Goal: Task Accomplishment & Management: Manage account settings

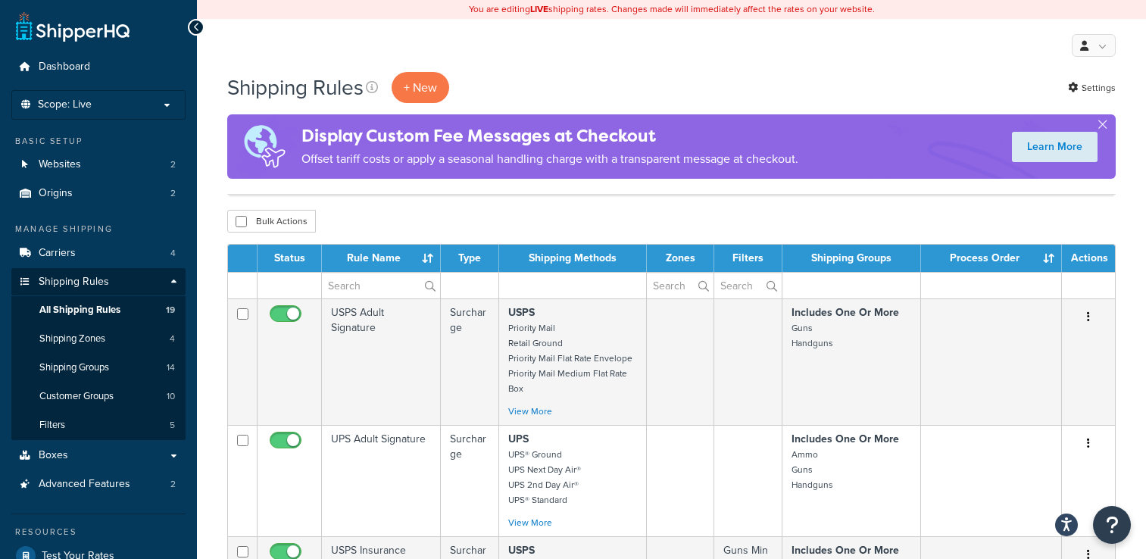
select select "100"
click at [129, 362] on link "Shipping Groups 14" at bounding box center [98, 368] width 174 height 28
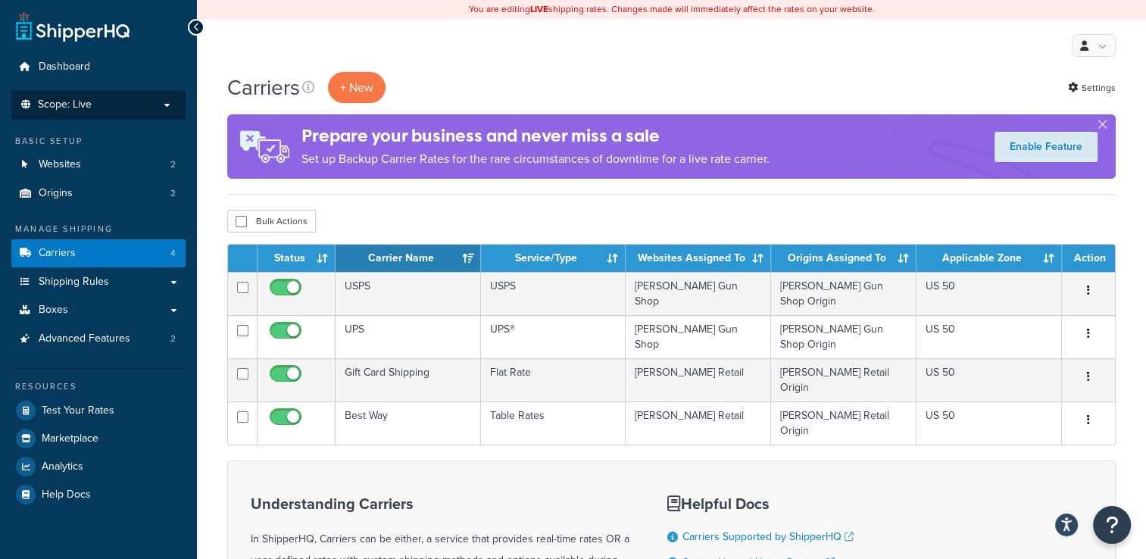
click at [148, 98] on p "Scope: Live" at bounding box center [98, 104] width 161 height 13
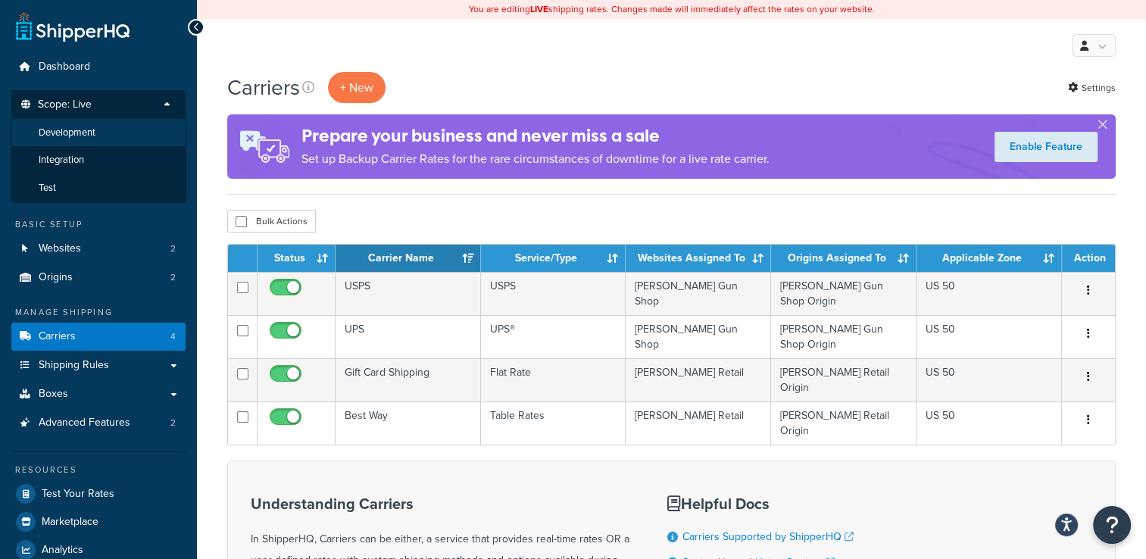
click at [135, 145] on li "Development" at bounding box center [99, 133] width 176 height 28
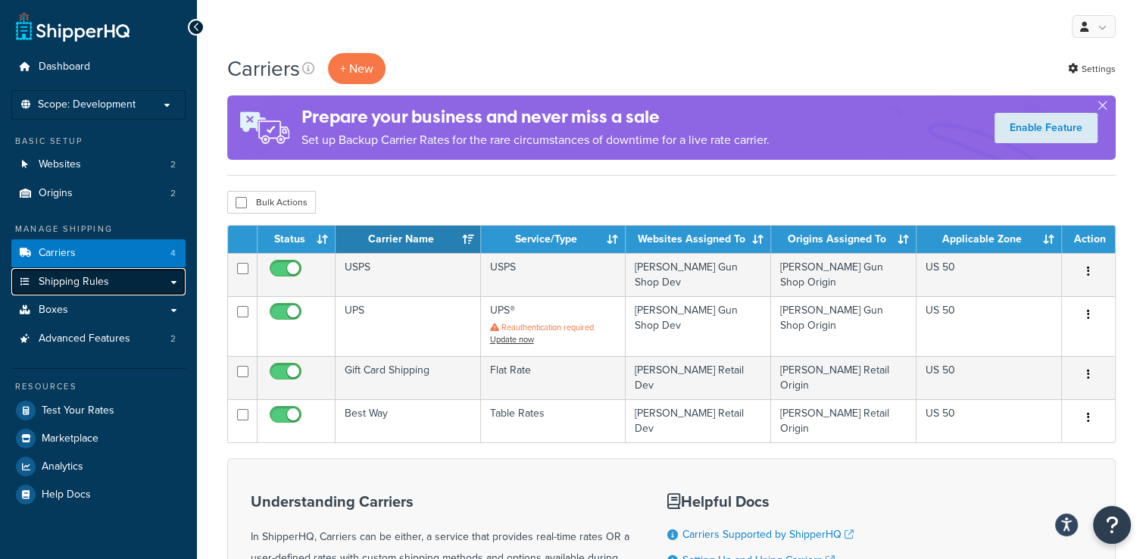
click at [111, 295] on link "Shipping Rules" at bounding box center [98, 282] width 174 height 28
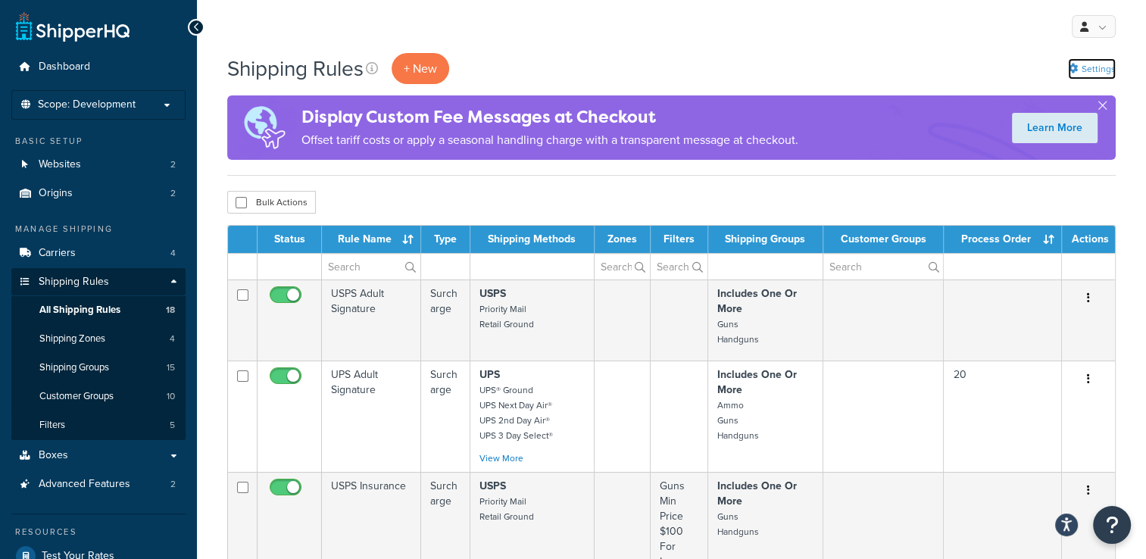
click at [1078, 78] on link "Settings" at bounding box center [1092, 68] width 48 height 21
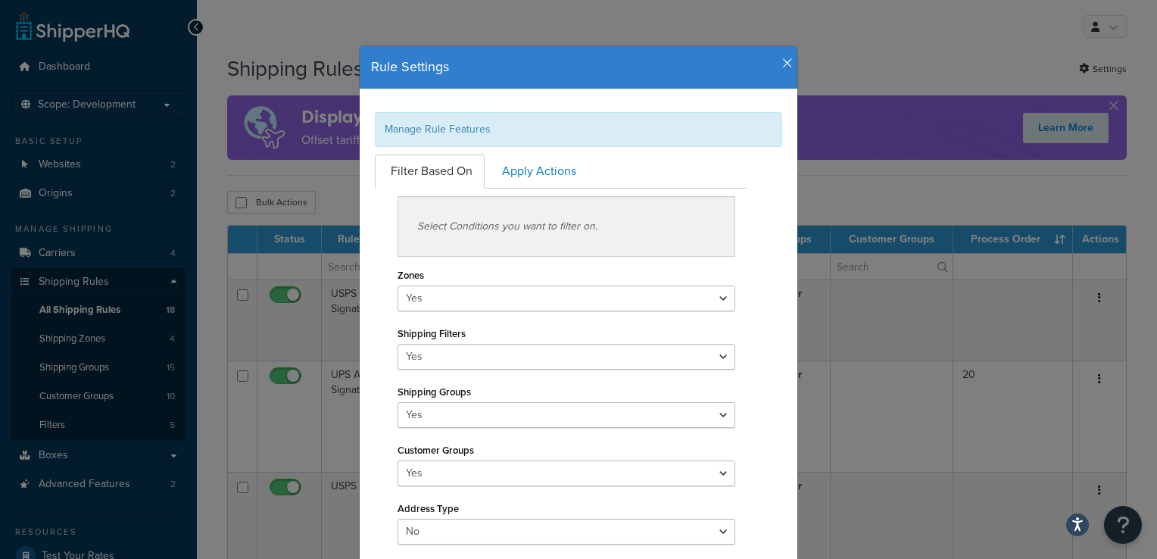
click at [782, 65] on icon "button" at bounding box center [787, 64] width 11 height 14
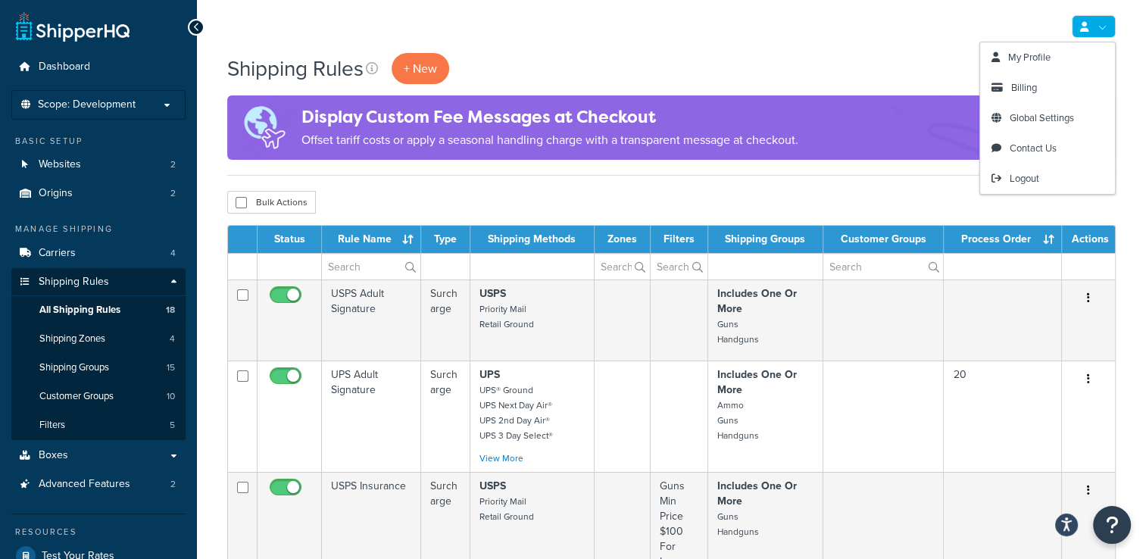
click at [1111, 26] on link at bounding box center [1093, 26] width 44 height 23
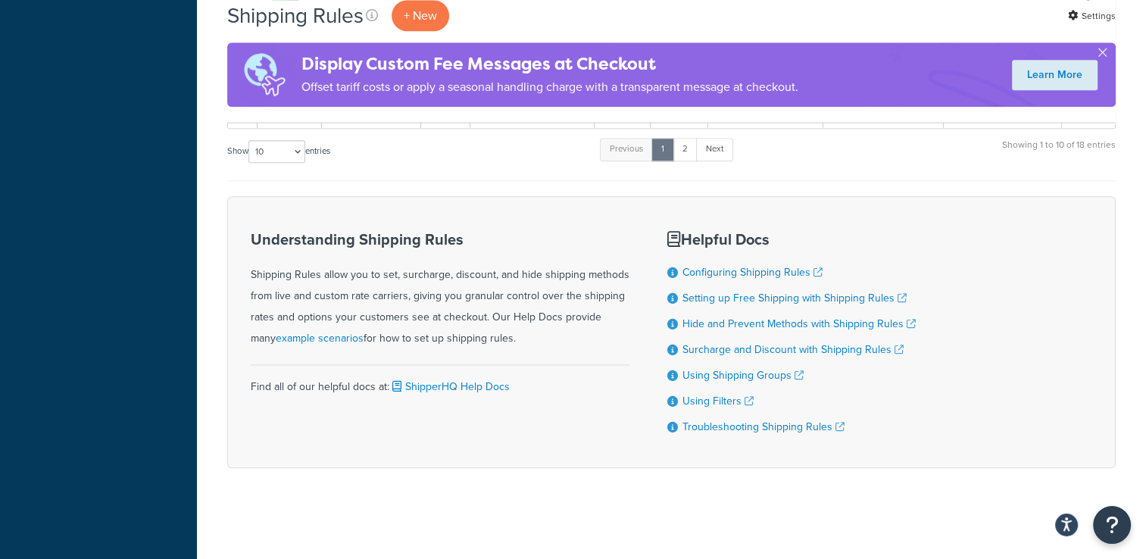
scroll to position [1546, 0]
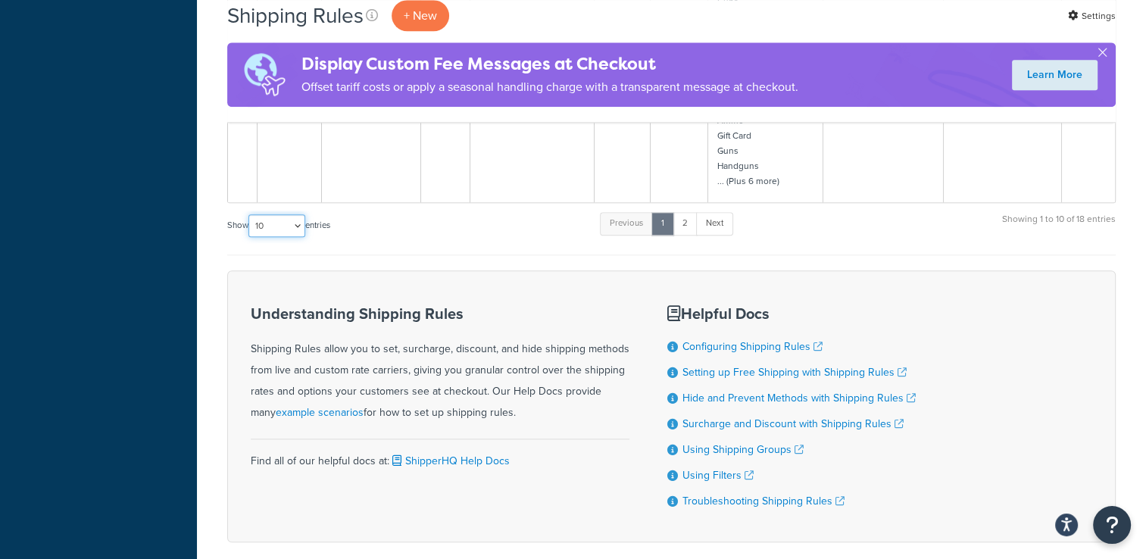
click at [283, 223] on select "10 15 25 50 100 1000" at bounding box center [276, 225] width 57 height 23
select select "100"
click at [250, 214] on select "10 15 25 50 100 1000" at bounding box center [276, 225] width 57 height 23
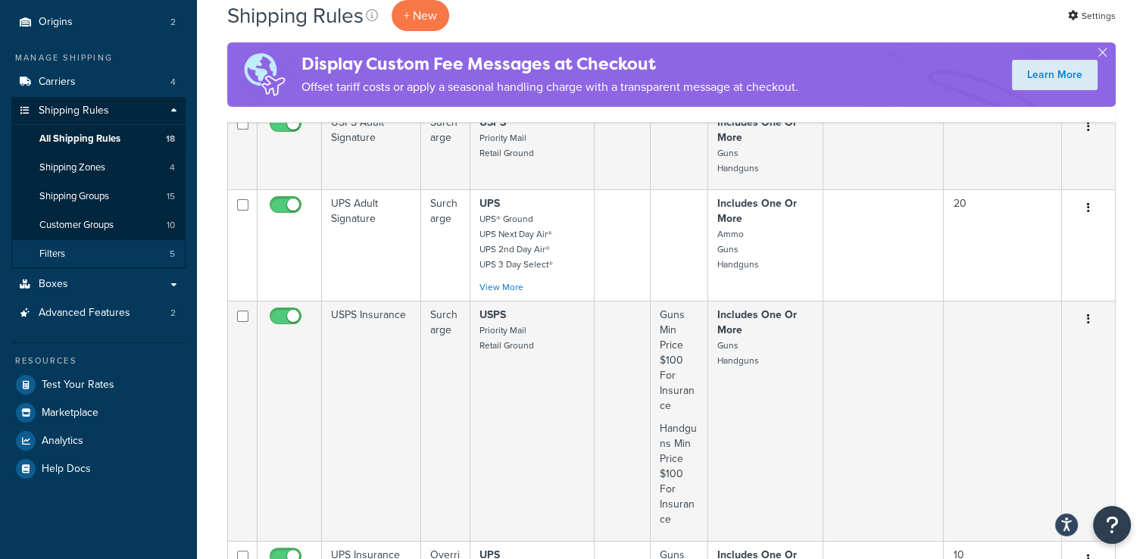
scroll to position [76, 0]
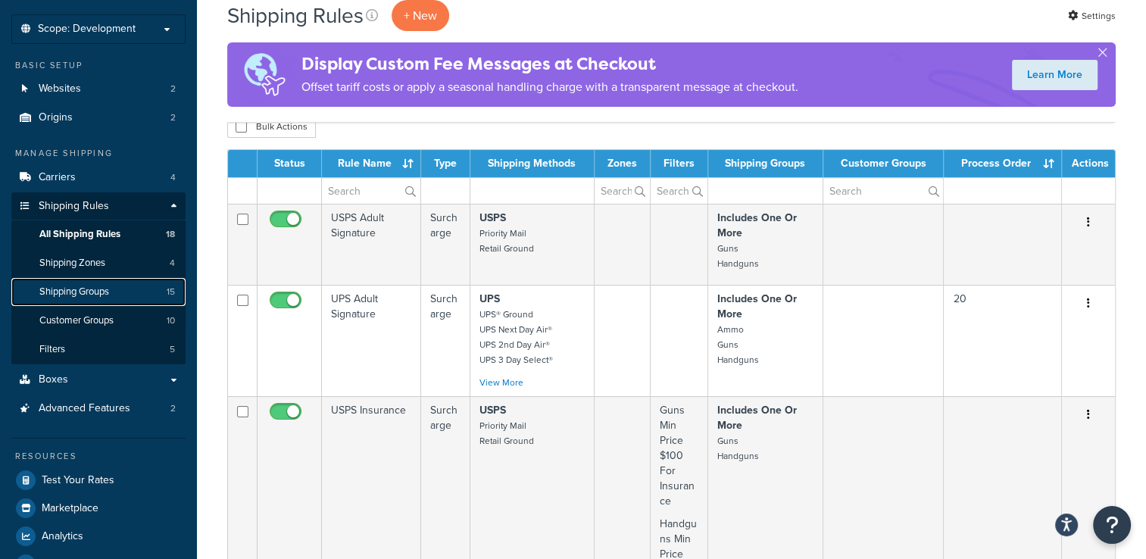
click at [124, 291] on link "Shipping Groups 15" at bounding box center [98, 292] width 174 height 28
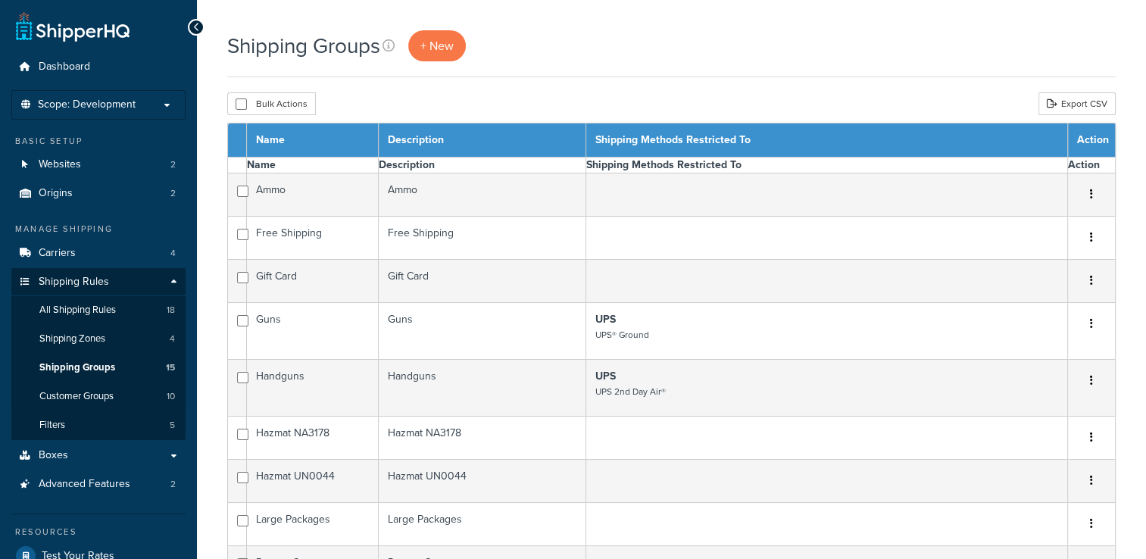
select select "15"
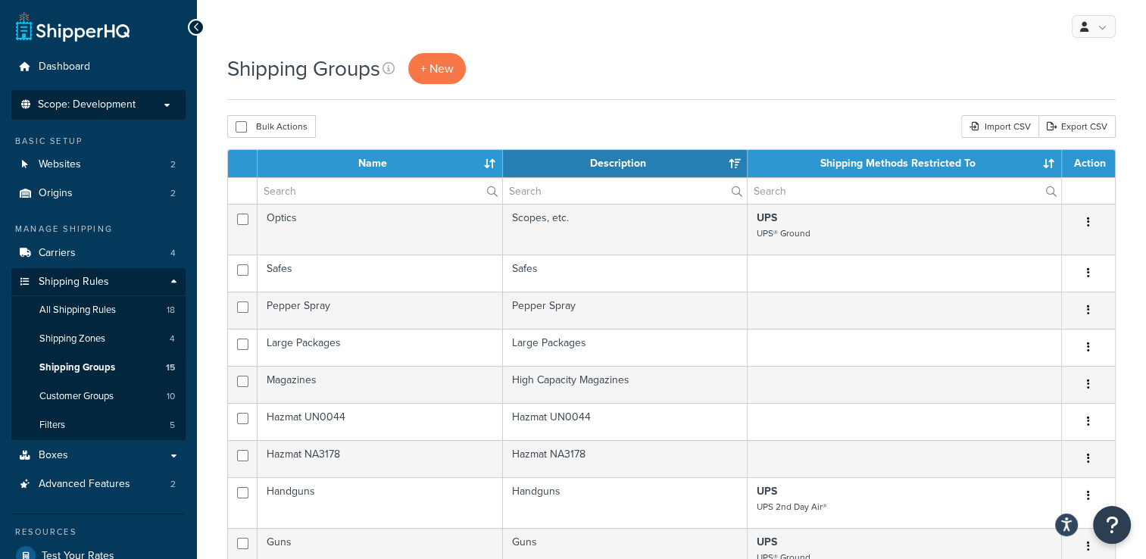
click at [151, 102] on p "Scope: Development" at bounding box center [98, 104] width 161 height 13
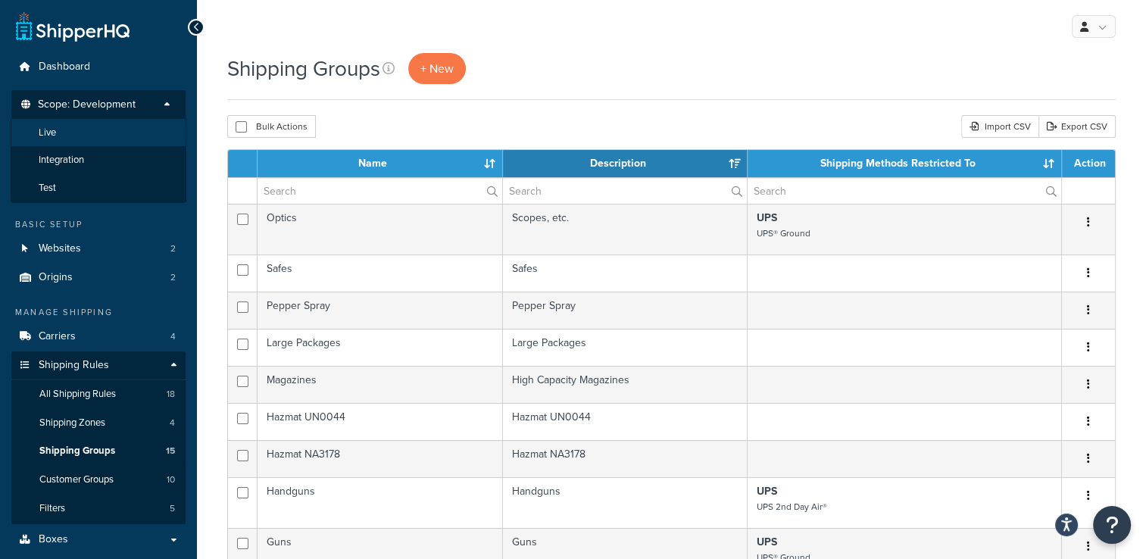
click at [138, 123] on li "Live" at bounding box center [99, 133] width 176 height 28
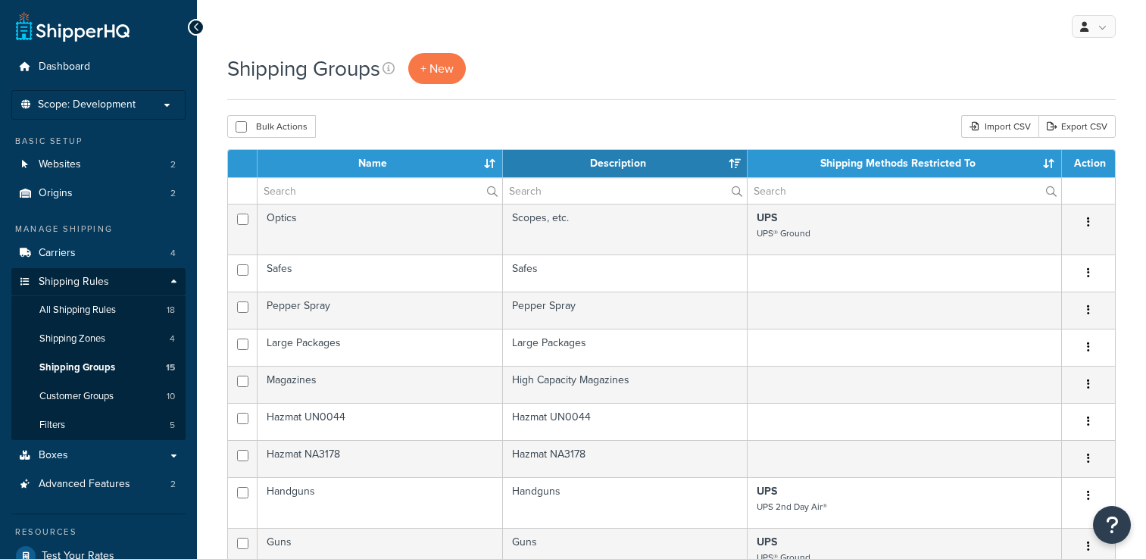
select select "15"
click at [385, 167] on th "Name" at bounding box center [379, 163] width 245 height 27
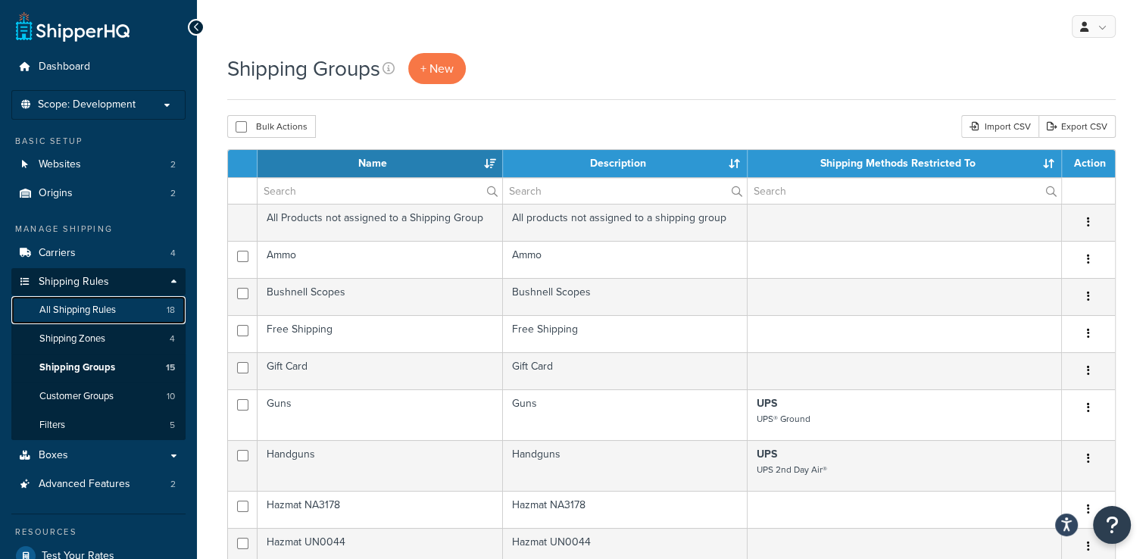
click at [115, 310] on span "All Shipping Rules" at bounding box center [77, 310] width 76 height 13
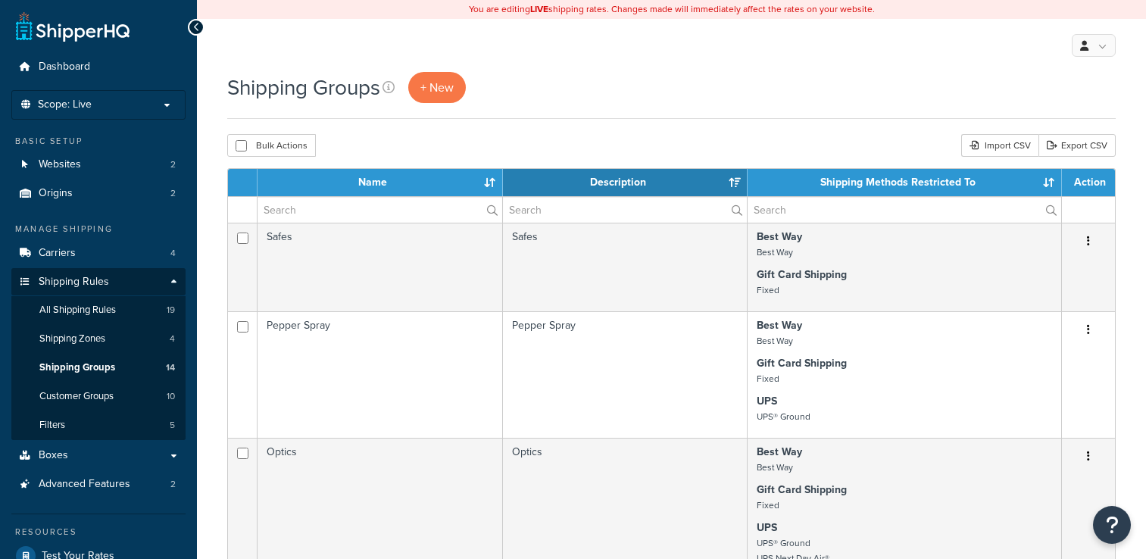
select select "15"
click at [391, 181] on th "Name" at bounding box center [379, 182] width 245 height 27
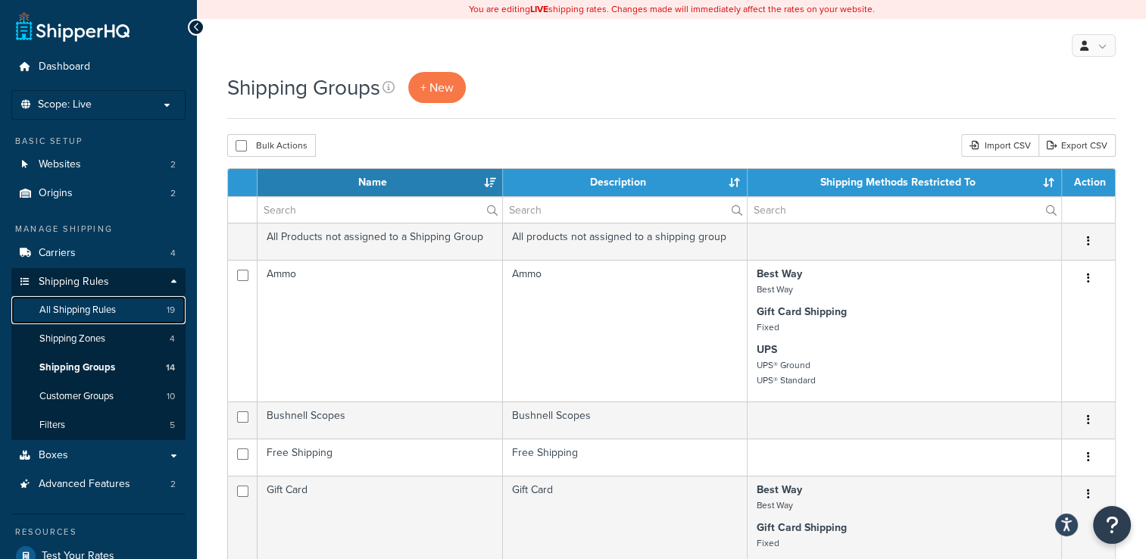
click at [124, 301] on link "All Shipping Rules 19" at bounding box center [98, 310] width 174 height 28
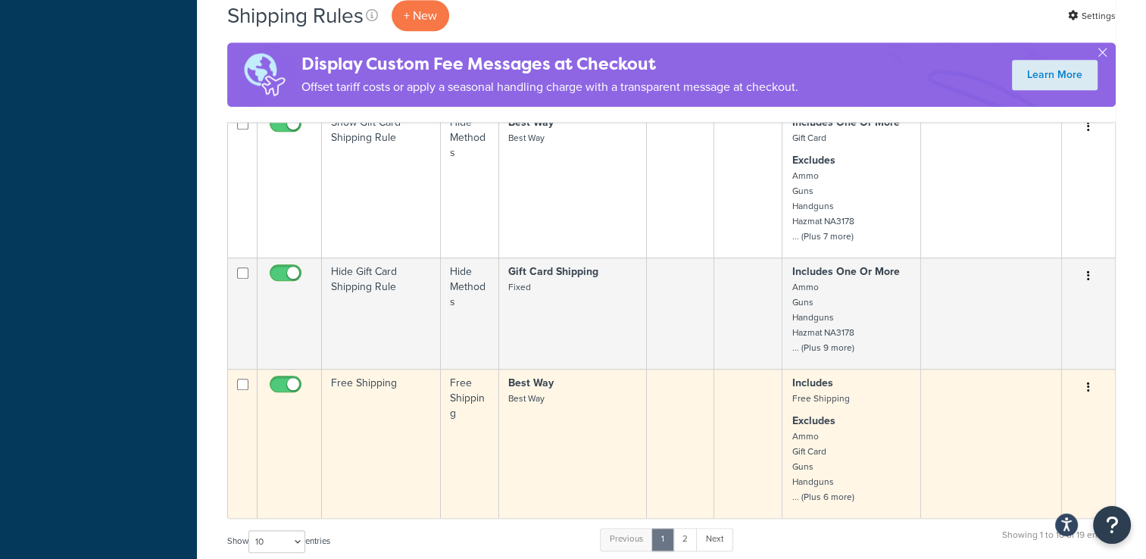
scroll to position [1211, 0]
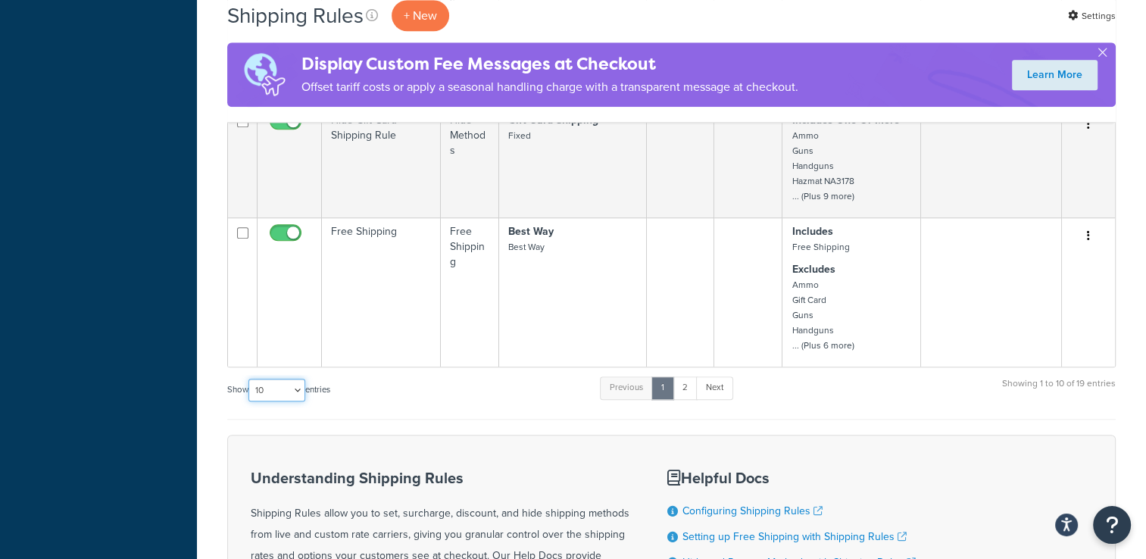
click at [289, 394] on select "10 15 25 50 100 1000" at bounding box center [276, 390] width 57 height 23
select select "100"
click at [250, 379] on select "10 15 25 50 100 1000" at bounding box center [276, 390] width 57 height 23
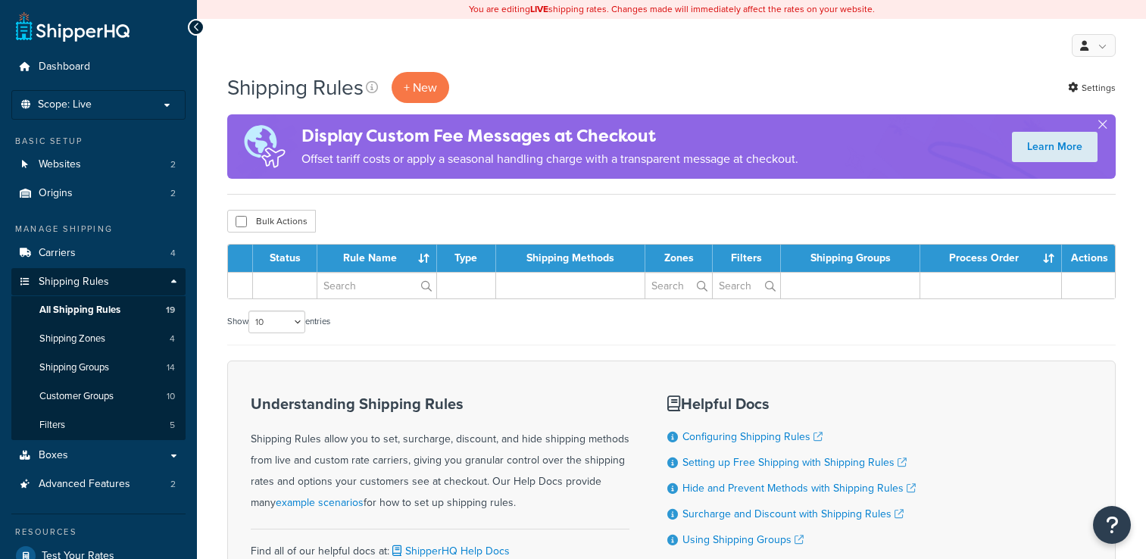
click at [155, 98] on p "Scope: Live" at bounding box center [98, 104] width 161 height 13
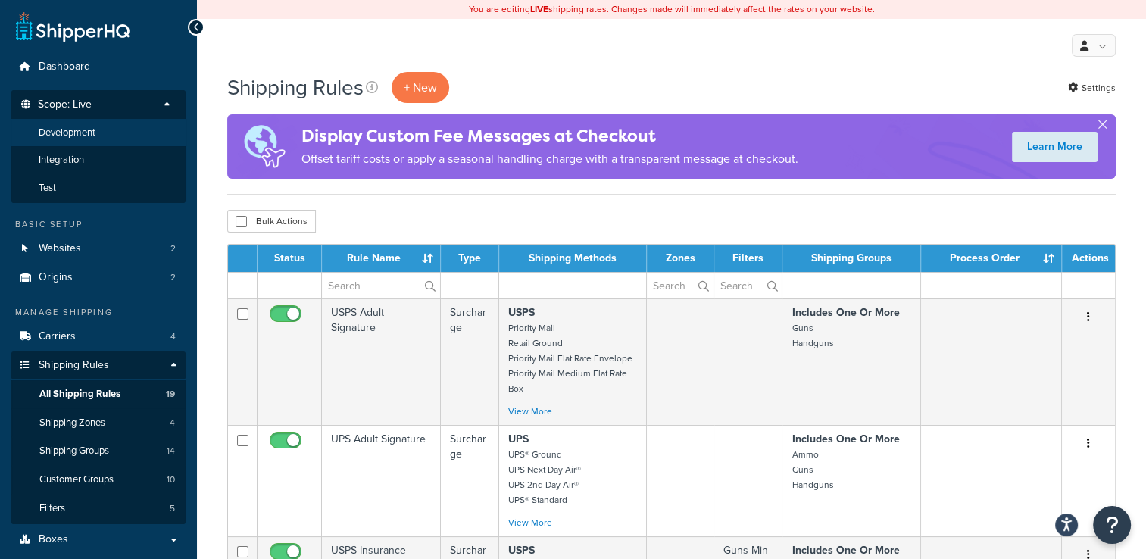
click at [139, 122] on li "Development" at bounding box center [99, 133] width 176 height 28
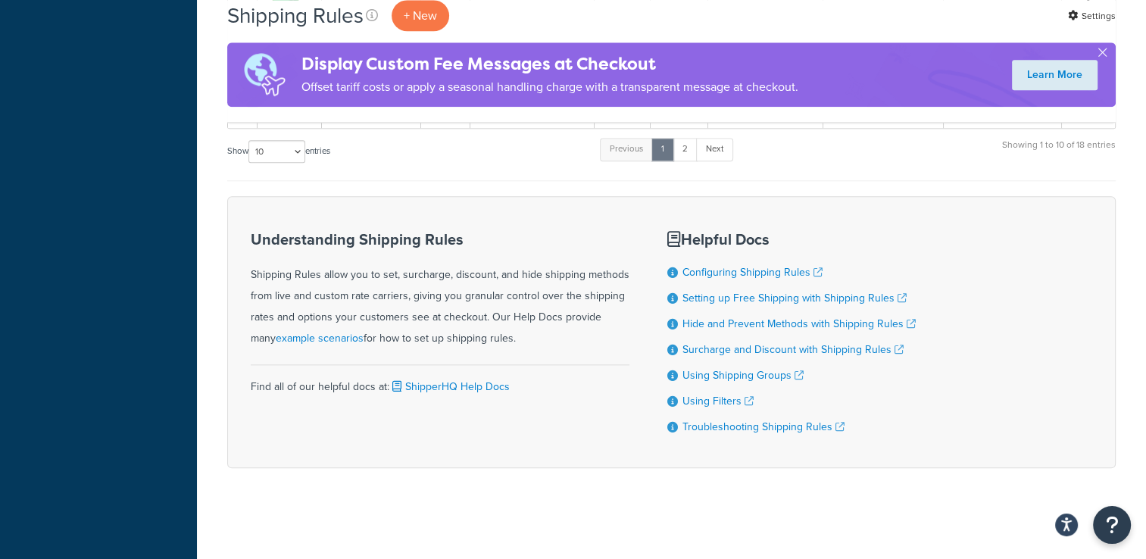
scroll to position [1469, 0]
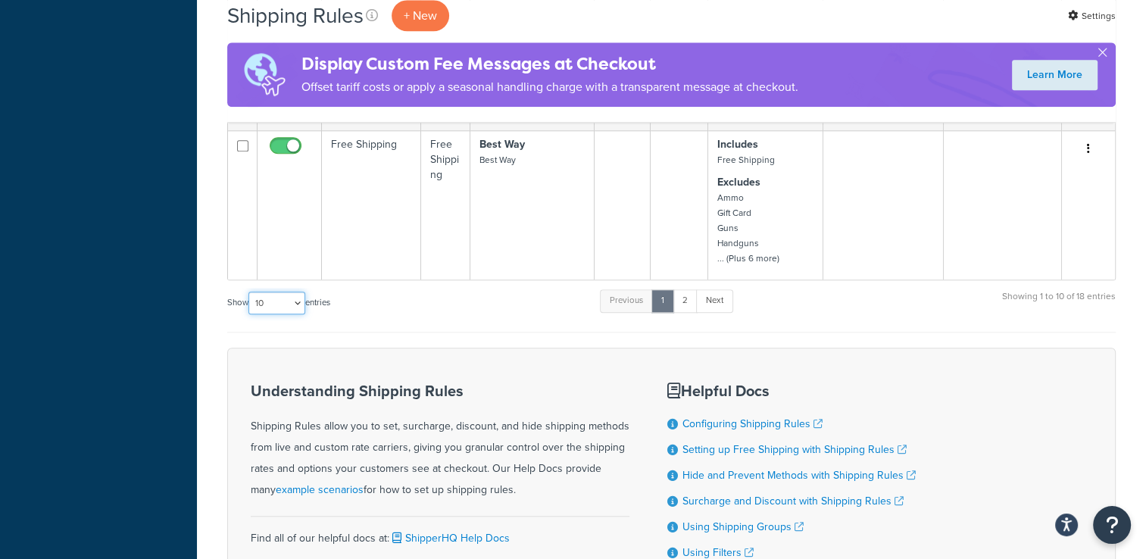
click at [272, 307] on select "10 15 25 50 100 1000" at bounding box center [276, 302] width 57 height 23
select select "100"
click at [250, 291] on select "10 15 25 50 100 1000" at bounding box center [276, 302] width 57 height 23
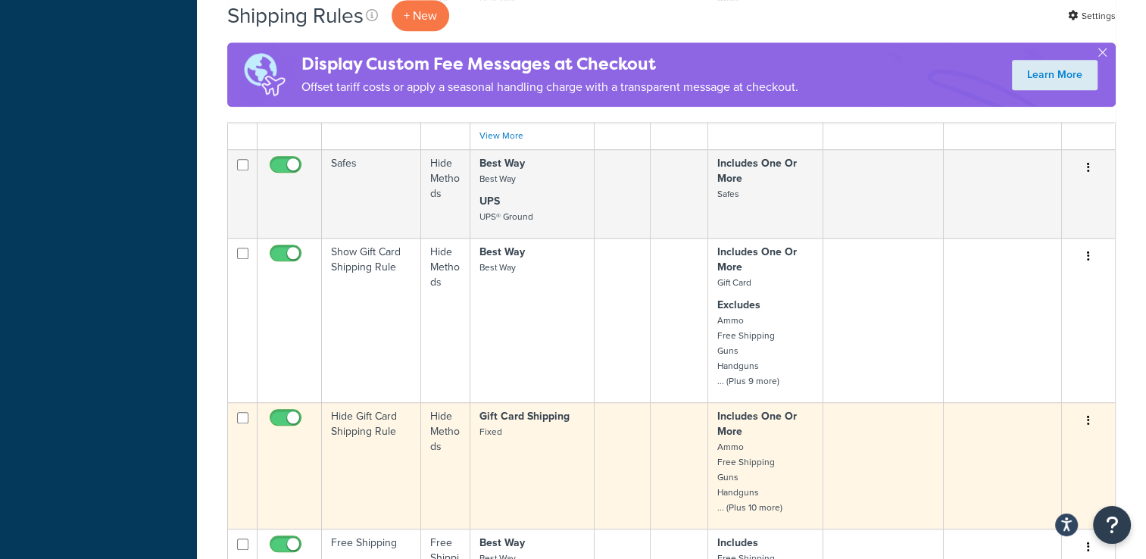
scroll to position [1136, 0]
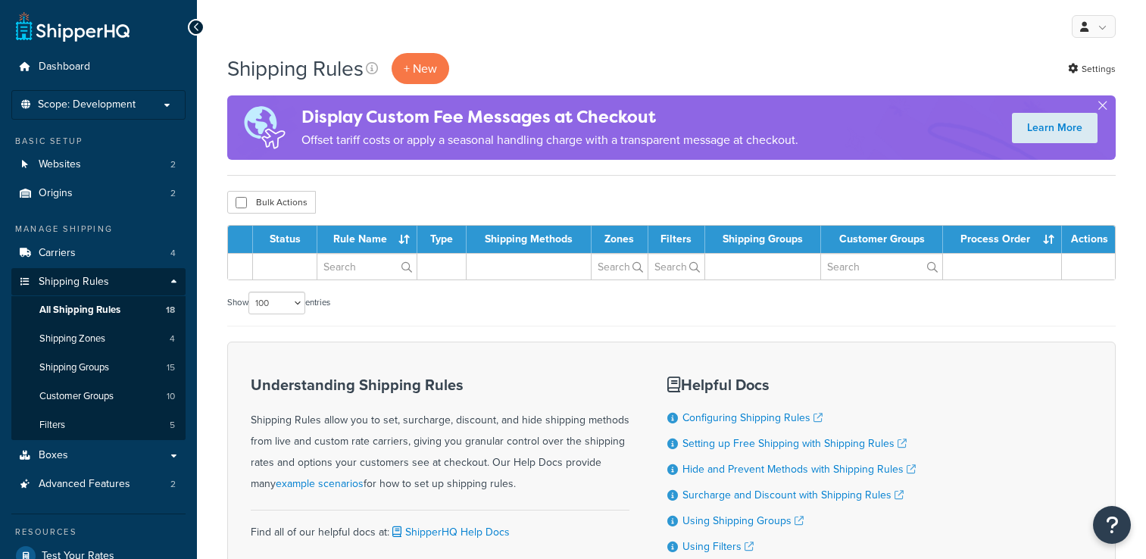
select select "100"
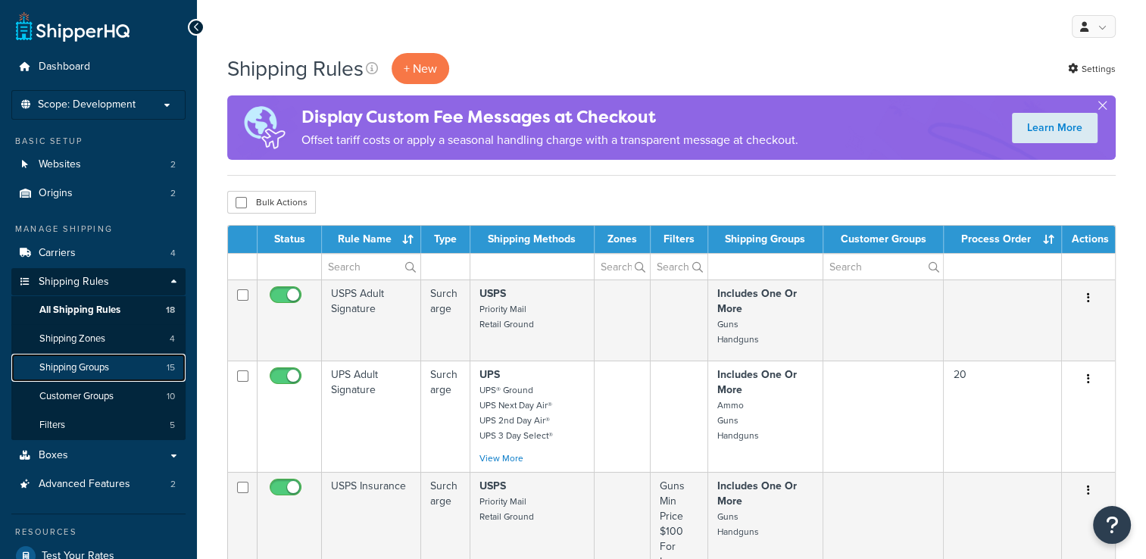
click at [129, 370] on link "Shipping Groups 15" at bounding box center [98, 368] width 174 height 28
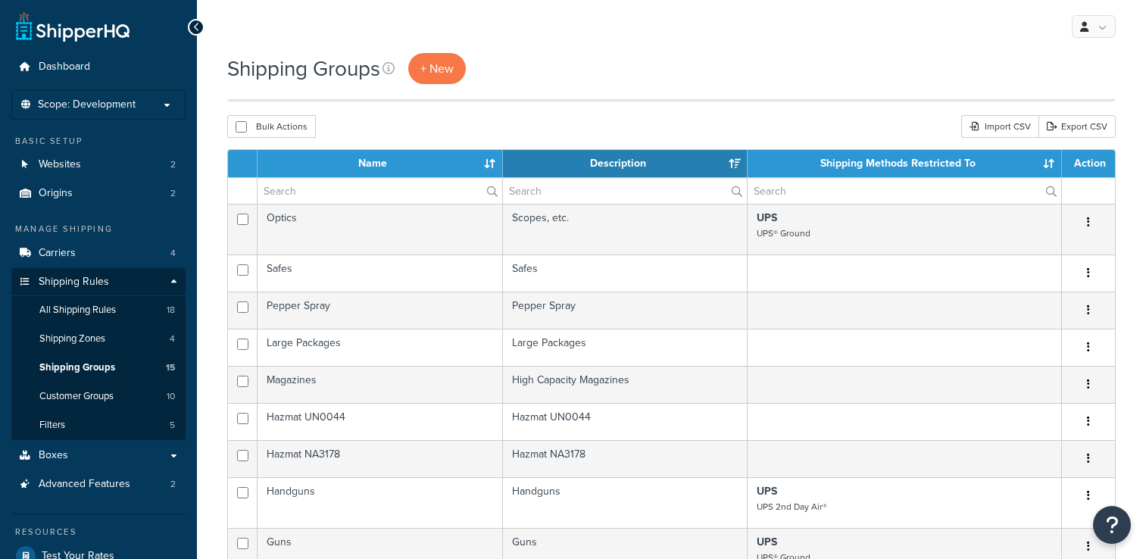
select select "15"
click at [440, 73] on span "+ New" at bounding box center [436, 68] width 33 height 17
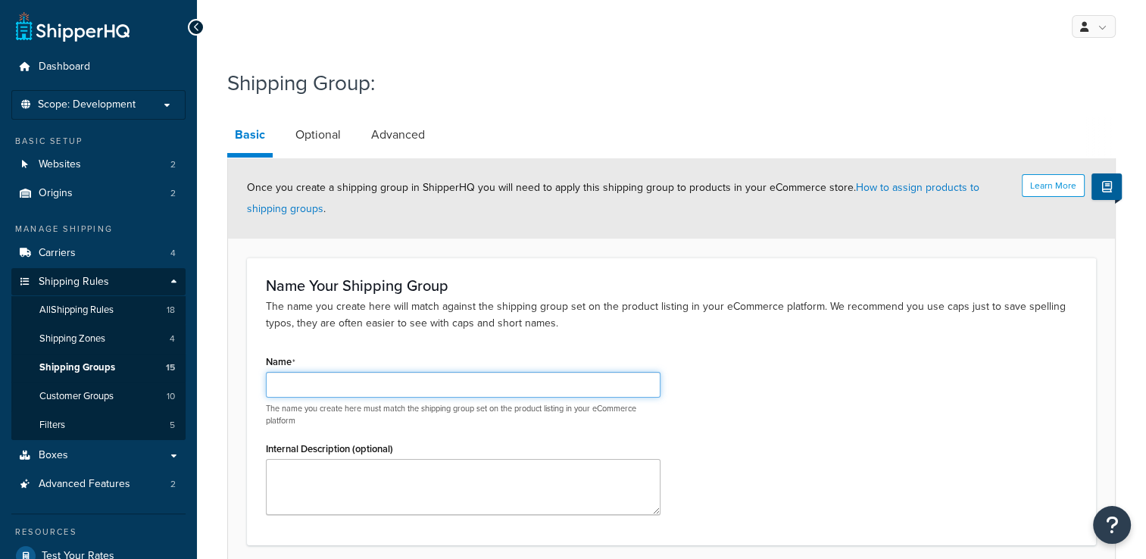
click at [385, 396] on input "Name" at bounding box center [463, 385] width 394 height 26
type input "g"
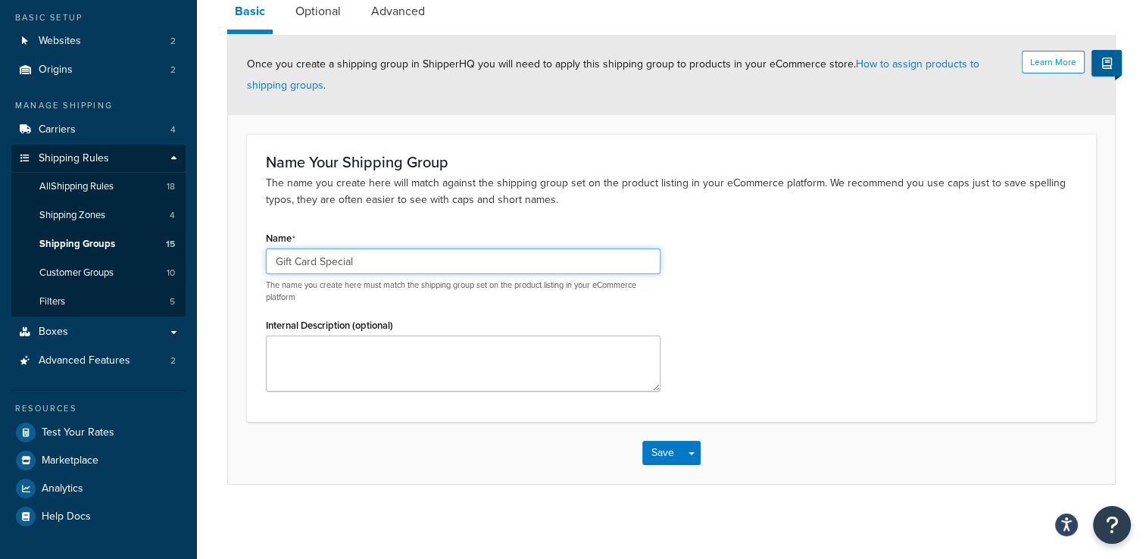
scroll to position [48, 0]
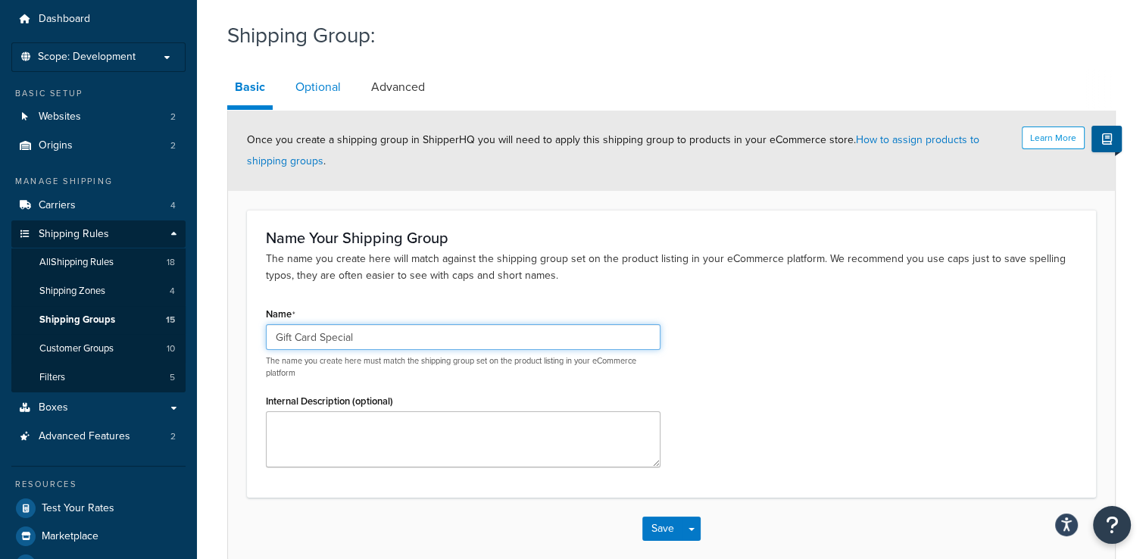
type input "Gift Card Special"
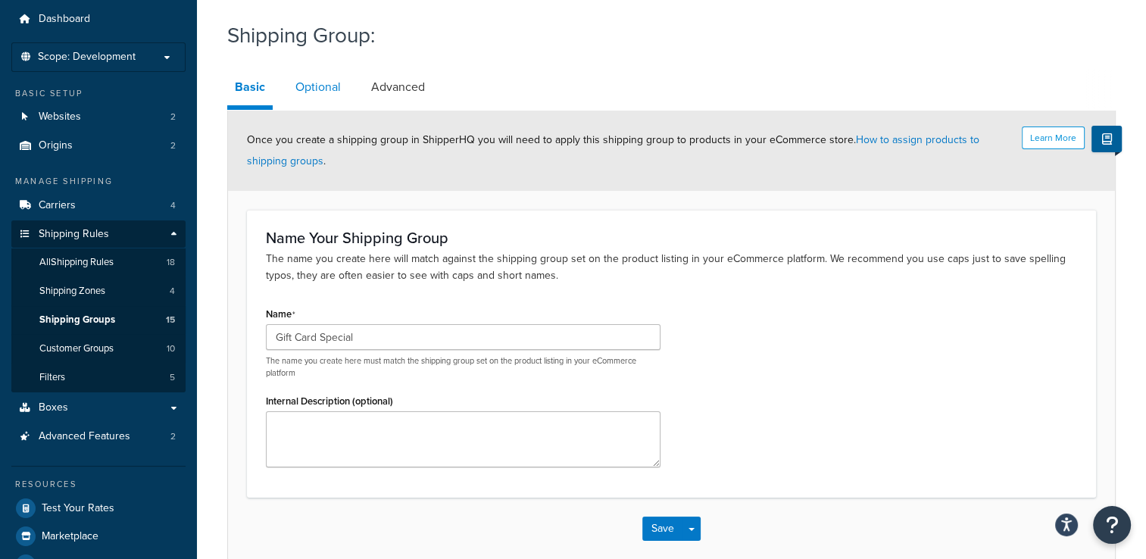
click at [339, 92] on link "Optional" at bounding box center [318, 87] width 61 height 36
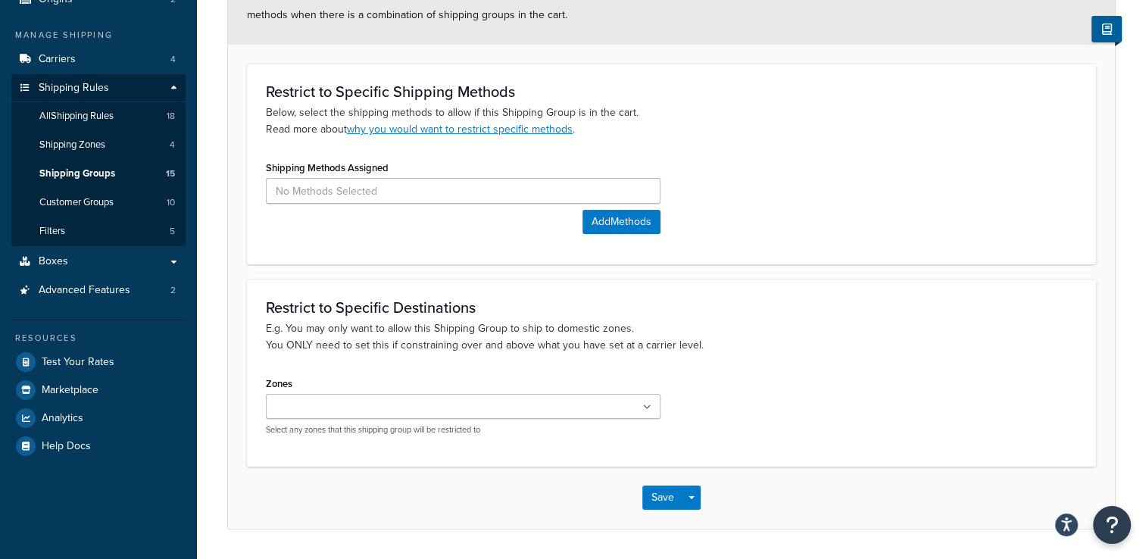
scroll to position [199, 0]
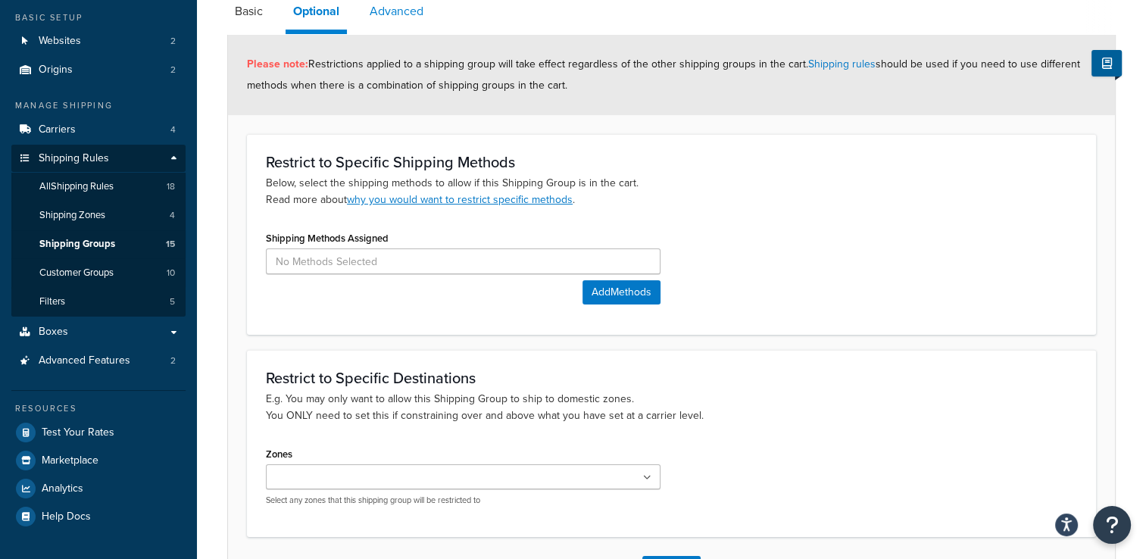
click at [409, 20] on link "Advanced" at bounding box center [396, 11] width 69 height 36
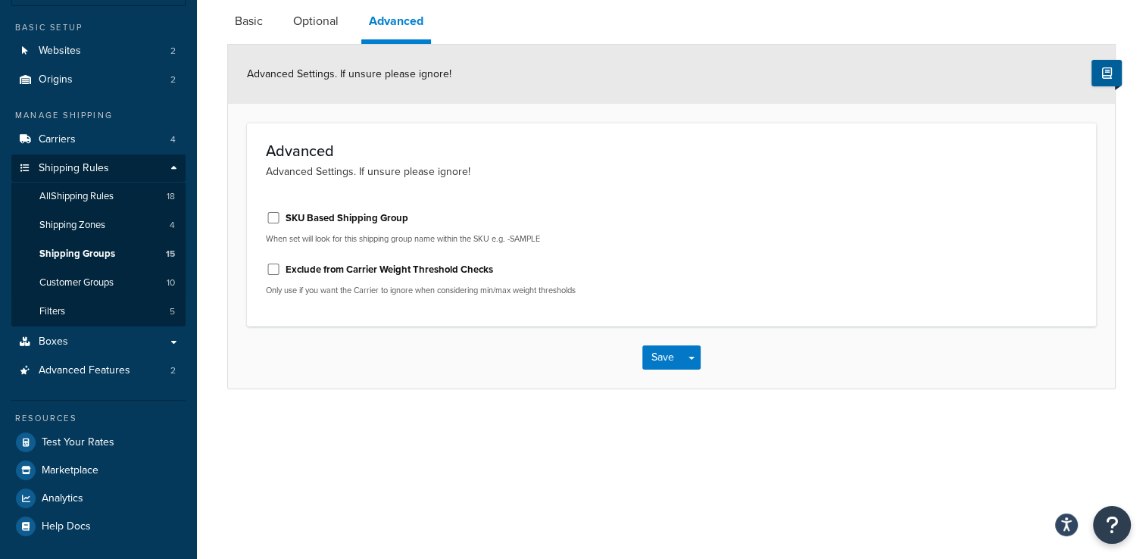
scroll to position [112, 0]
click at [314, 27] on link "Optional" at bounding box center [315, 23] width 61 height 36
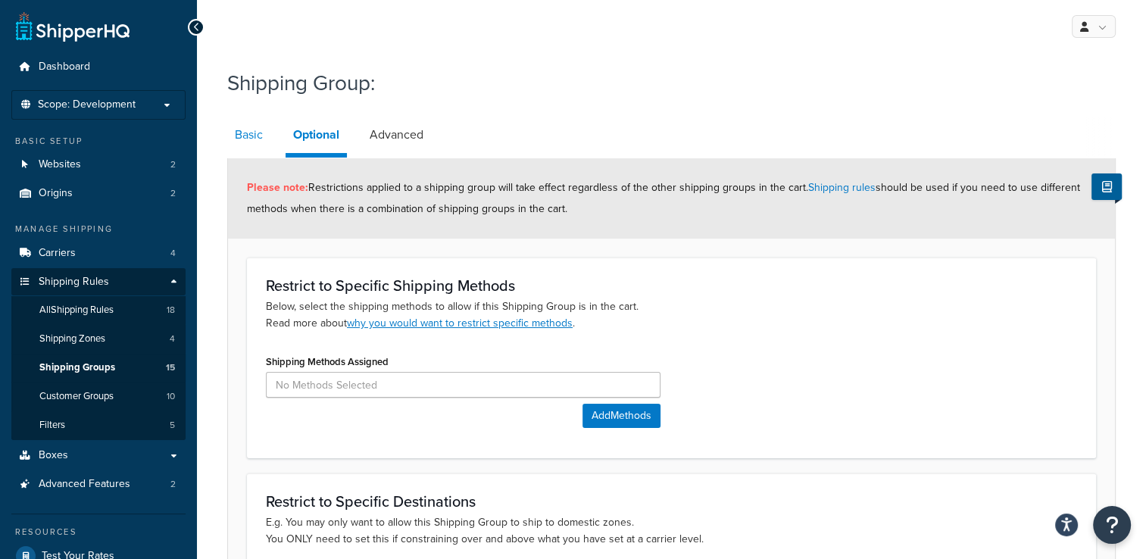
click at [254, 140] on link "Basic" at bounding box center [248, 135] width 43 height 36
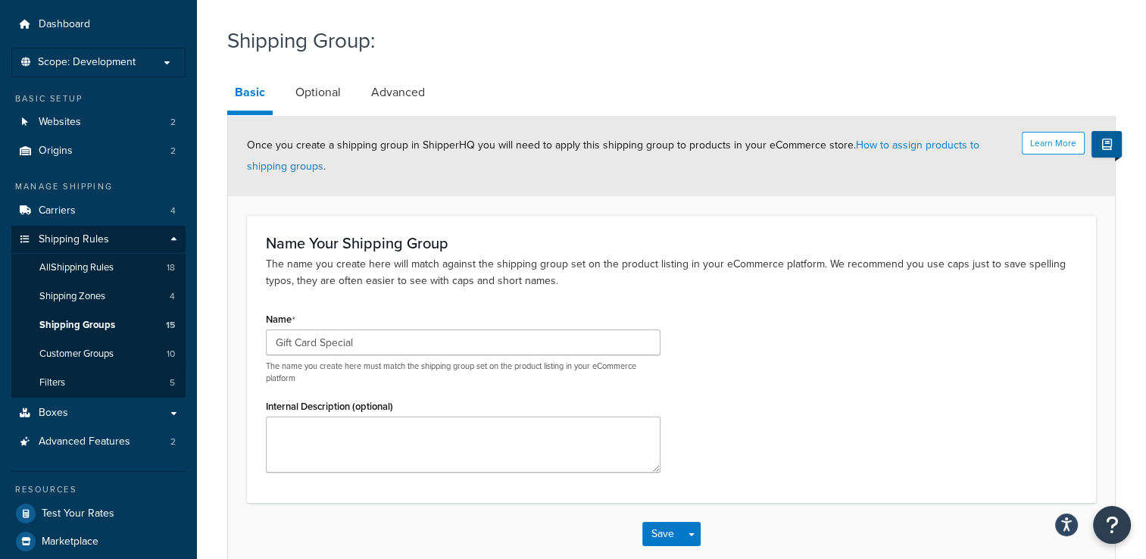
scroll to position [123, 0]
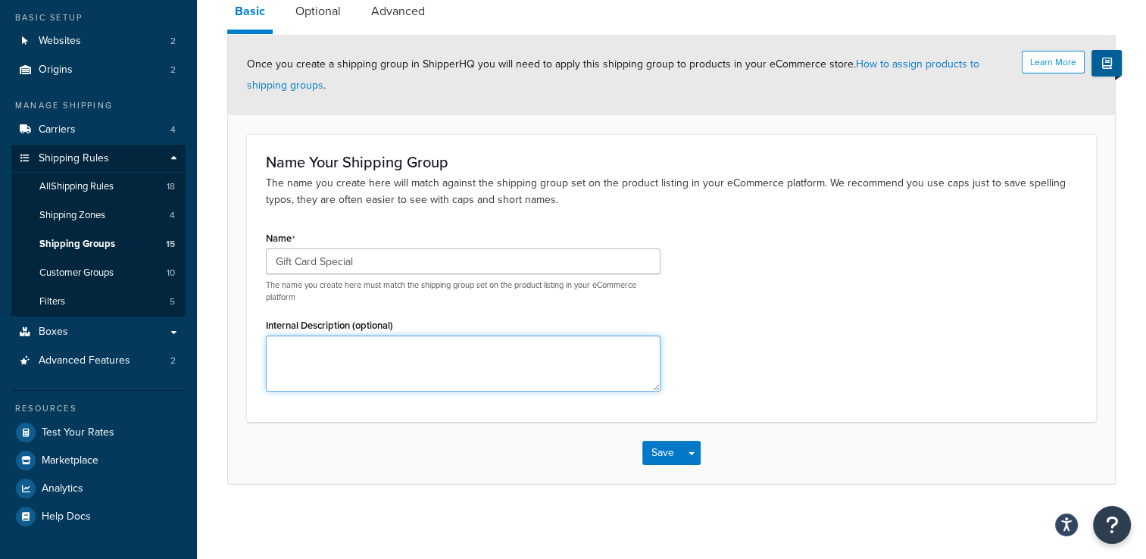
click at [425, 370] on textarea "Internal Description (optional)" at bounding box center [463, 363] width 394 height 56
drag, startPoint x: 335, startPoint y: 351, endPoint x: 321, endPoint y: 344, distance: 15.9
click at [321, 344] on textarea "Gift Card E" at bounding box center [463, 363] width 394 height 56
type textarea "Gift Card Special"
click at [673, 453] on button "Save" at bounding box center [662, 453] width 41 height 24
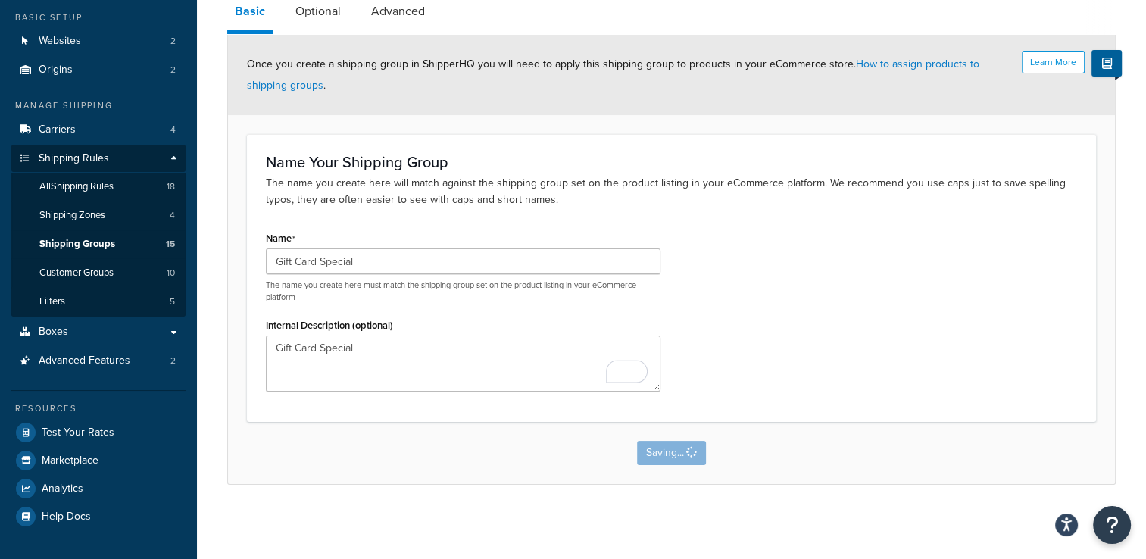
scroll to position [0, 0]
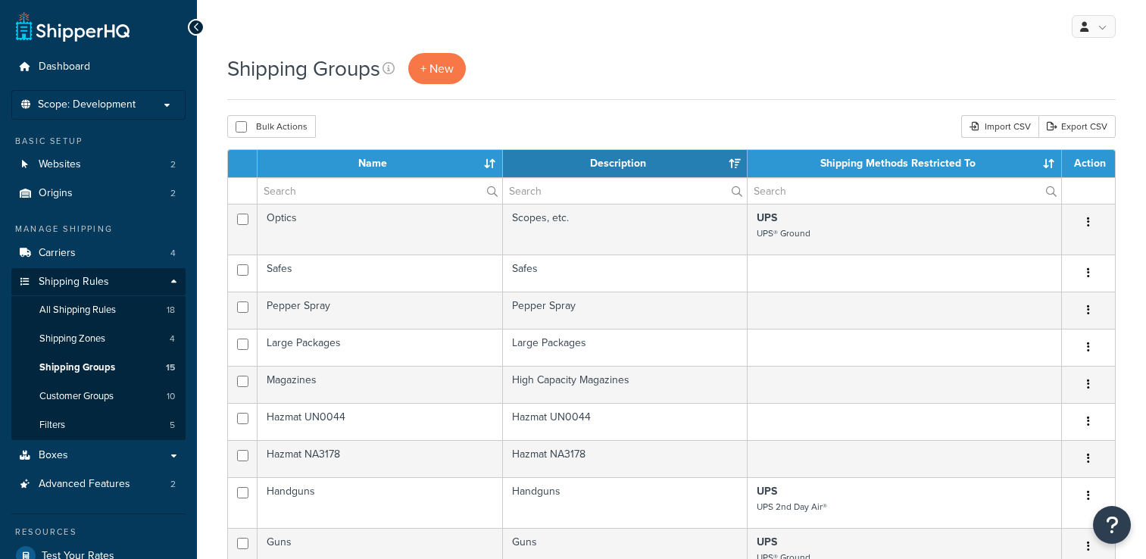
select select "15"
click at [123, 317] on link "All Shipping Rules 18" at bounding box center [98, 310] width 174 height 28
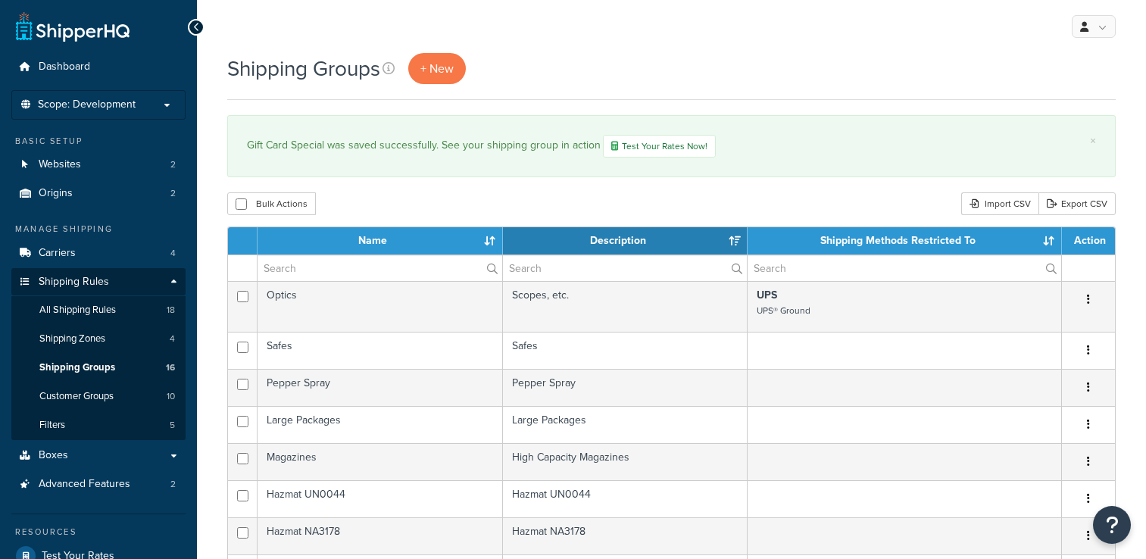
select select "15"
click at [74, 311] on span "All Shipping Rules" at bounding box center [77, 310] width 76 height 13
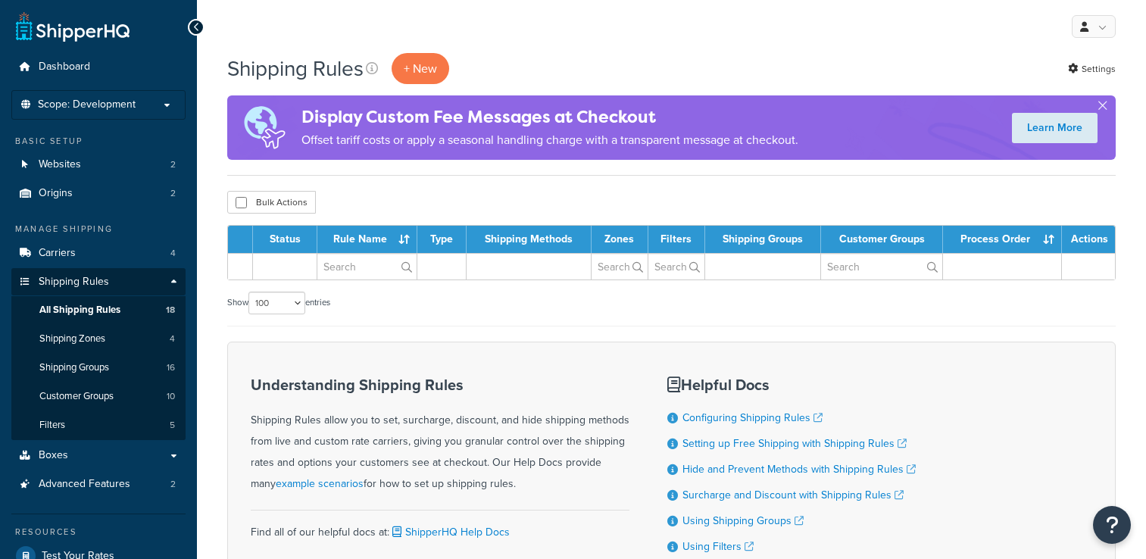
select select "100"
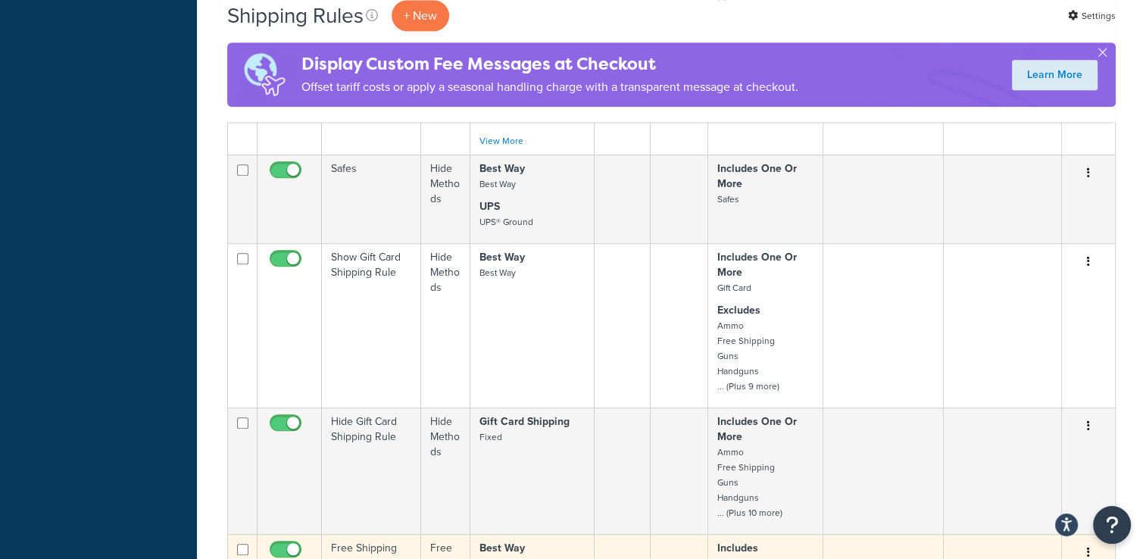
scroll to position [1060, 0]
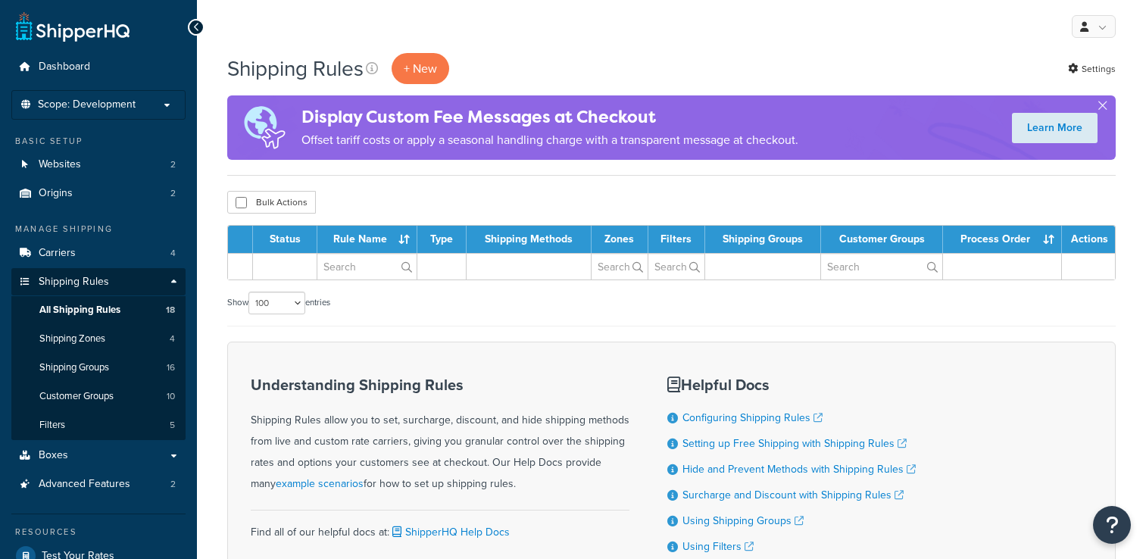
select select "100"
